Goal: Navigation & Orientation: Go to known website

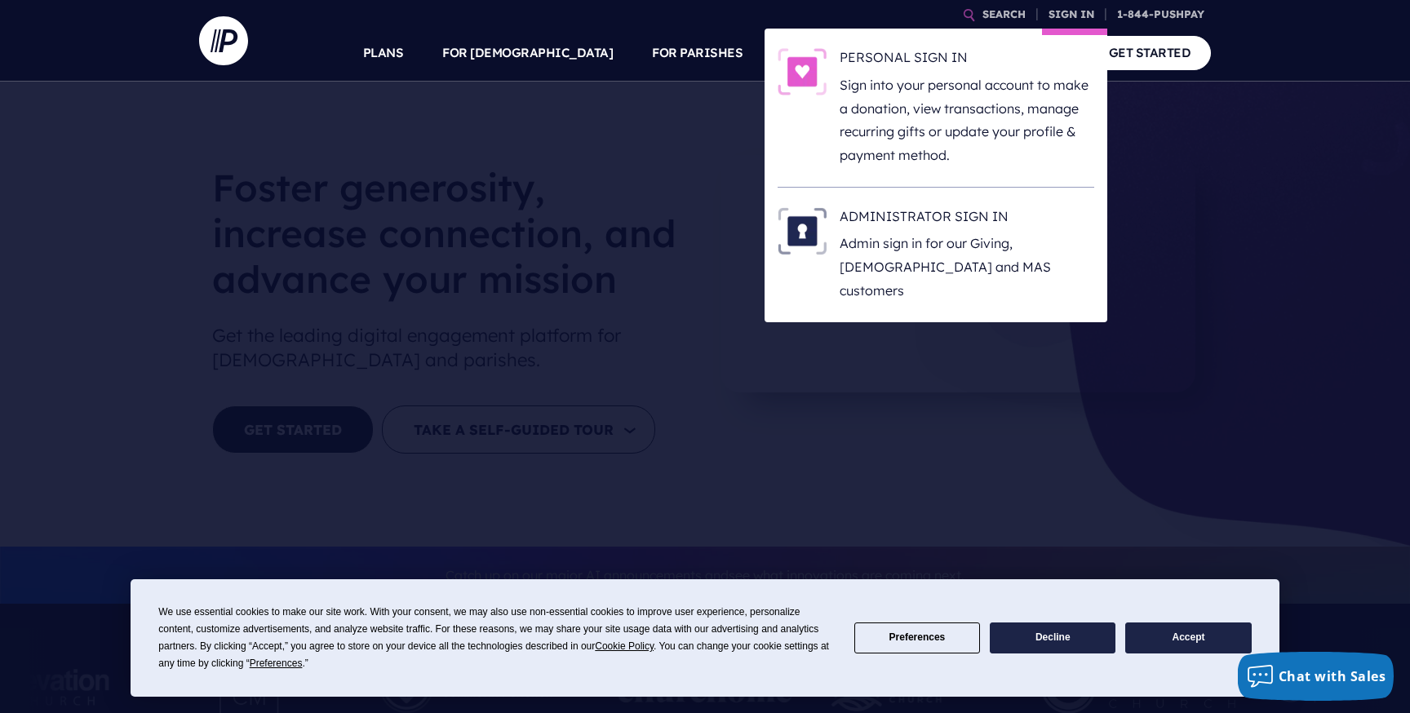
click at [930, 196] on li "ADMINISTRATOR SIGN IN Admin sign in for our Giving, [DEMOGRAPHIC_DATA] and MAS …" at bounding box center [936, 255] width 317 height 135
click at [919, 212] on h6 "ADMINISTRATOR SIGN IN" at bounding box center [967, 219] width 255 height 24
click at [908, 215] on h6 "ADMINISTRATOR SIGN IN" at bounding box center [967, 219] width 255 height 24
